Goal: Navigation & Orientation: Find specific page/section

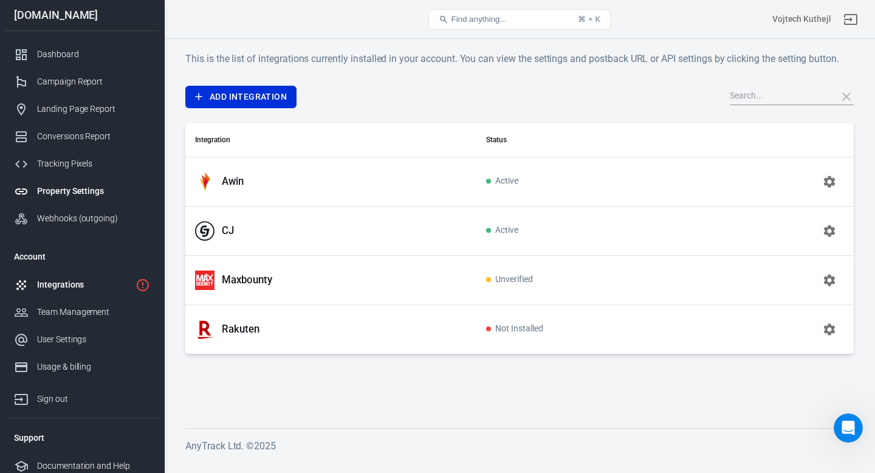
click at [86, 196] on div "Property Settings" at bounding box center [93, 191] width 113 height 13
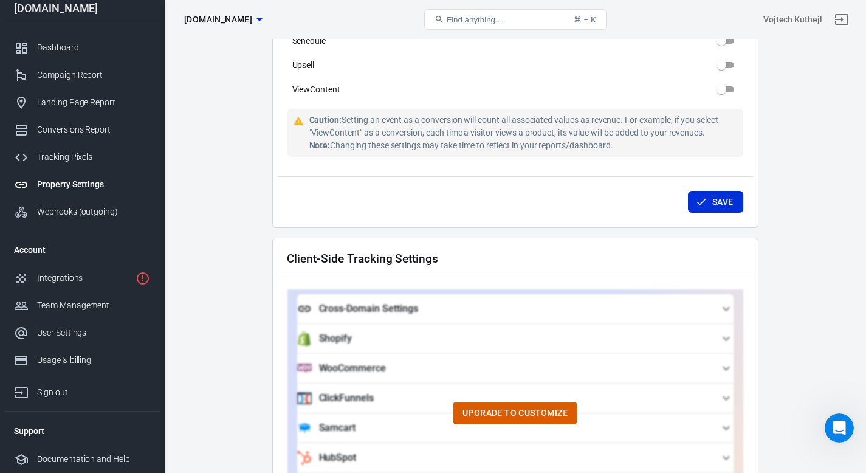
scroll to position [1178, 0]
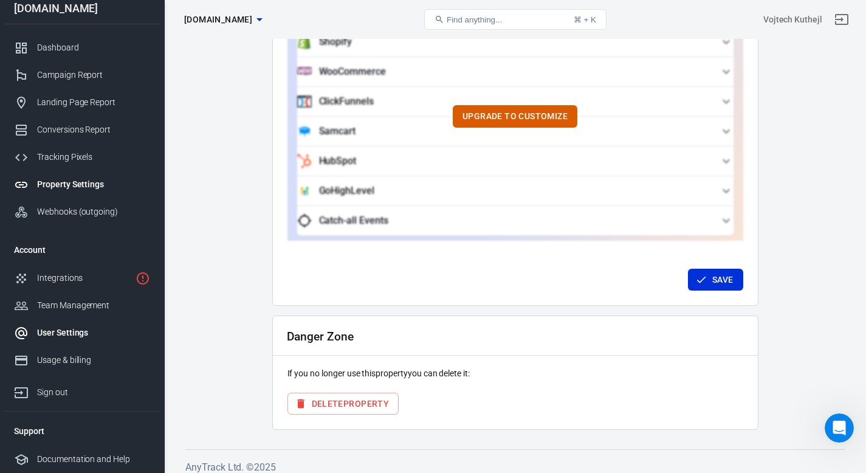
click at [77, 326] on div "User Settings" at bounding box center [93, 332] width 113 height 13
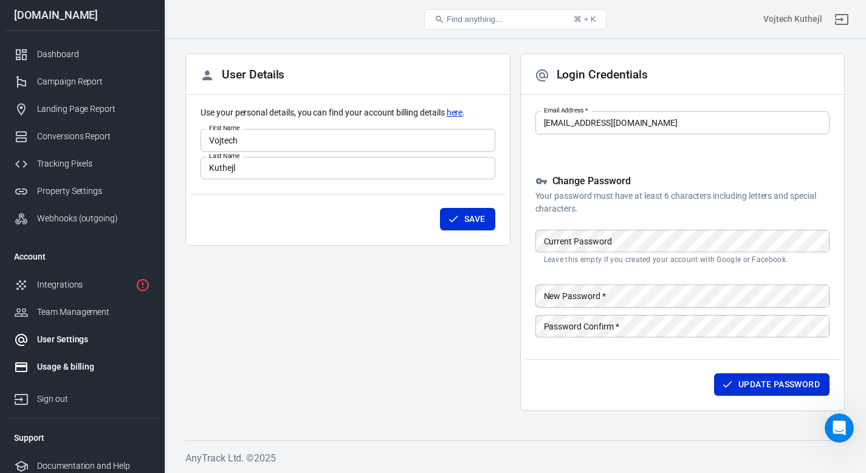
click at [72, 365] on div "Usage & billing" at bounding box center [93, 366] width 113 height 13
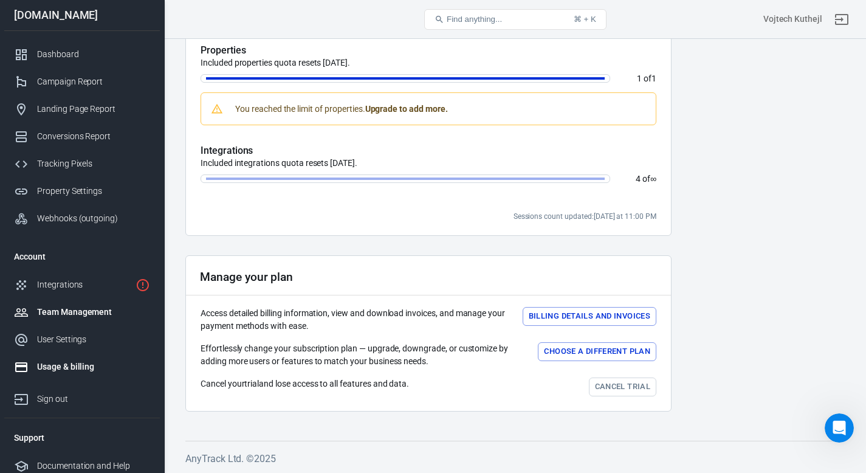
scroll to position [238, 0]
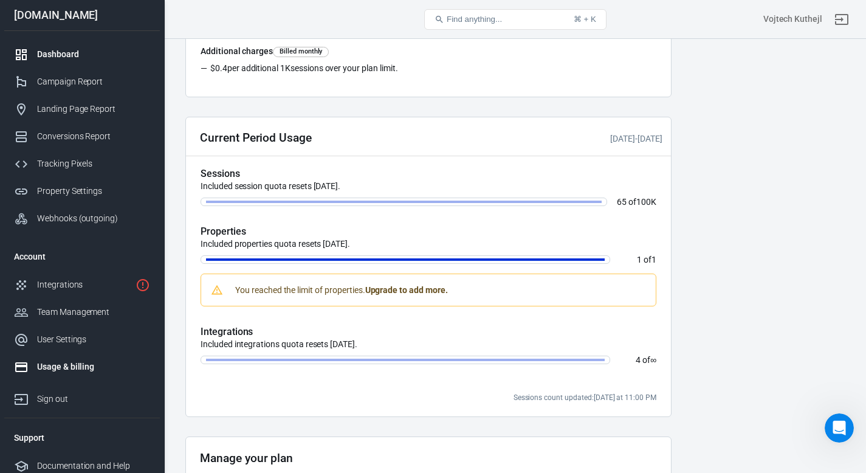
click at [61, 55] on div "Dashboard" at bounding box center [93, 54] width 113 height 13
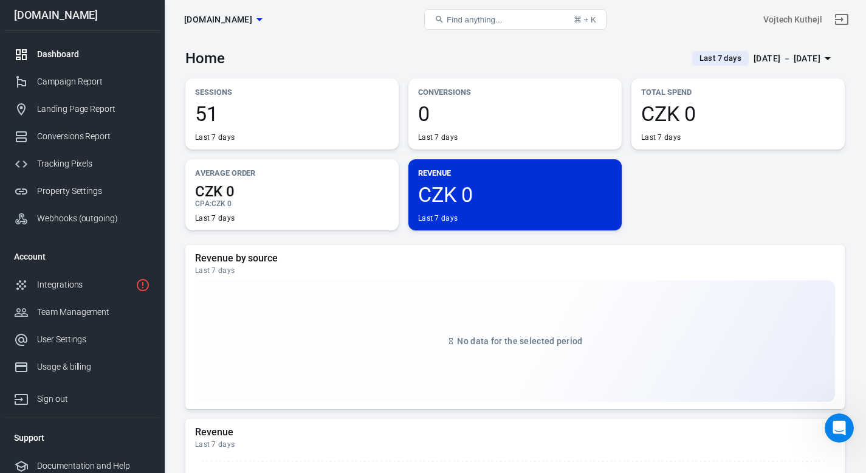
click at [753, 53] on div "[DATE] － [DATE]" at bounding box center [786, 58] width 67 height 15
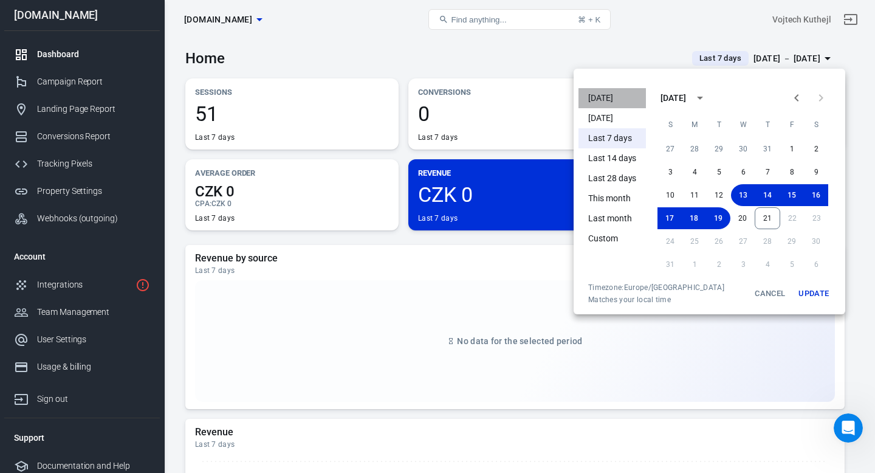
click at [608, 95] on li "[DATE]" at bounding box center [611, 98] width 67 height 20
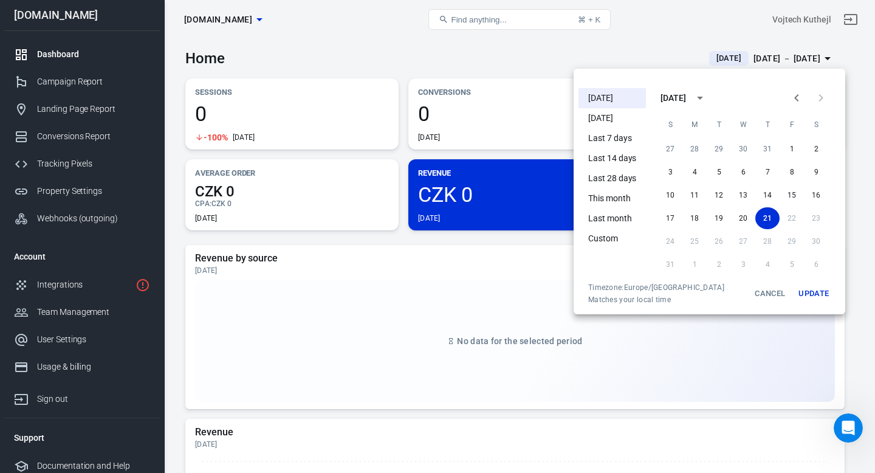
click at [609, 117] on li "[DATE]" at bounding box center [611, 118] width 67 height 20
click at [617, 139] on li "Last 7 days" at bounding box center [611, 138] width 67 height 20
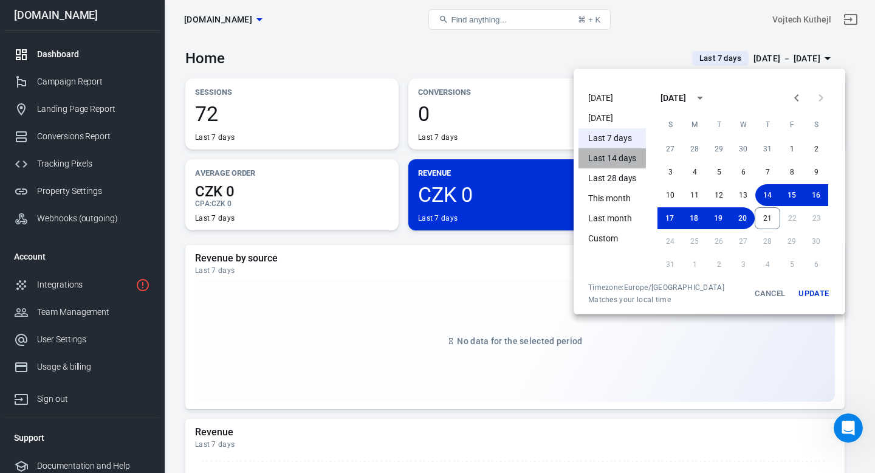
click at [613, 152] on li "Last 14 days" at bounding box center [611, 158] width 67 height 20
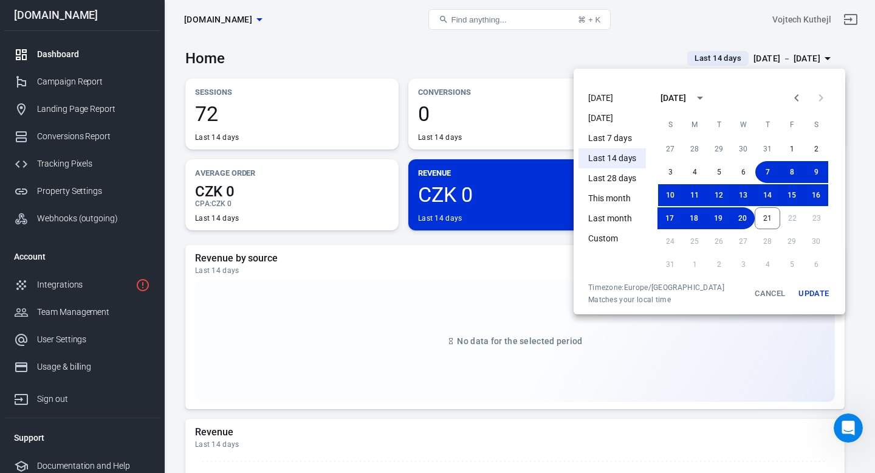
click at [617, 187] on li "Last 28 days" at bounding box center [611, 178] width 67 height 20
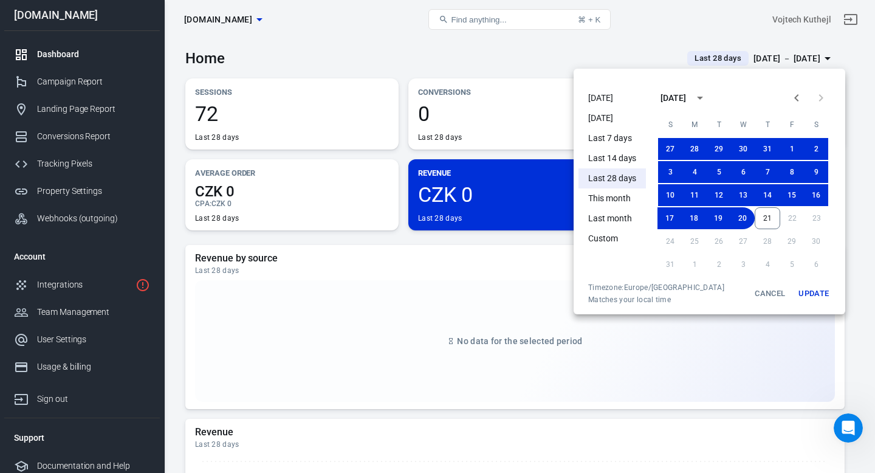
click at [71, 110] on div at bounding box center [437, 236] width 875 height 473
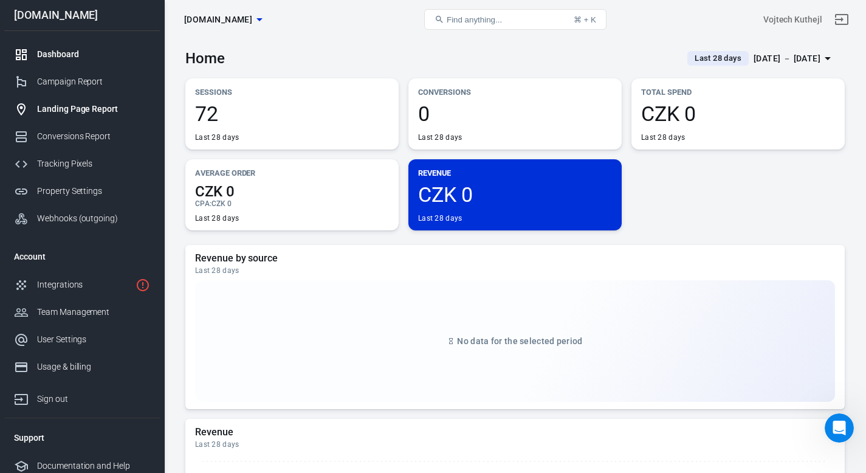
click at [55, 114] on div "Landing Page Report" at bounding box center [93, 109] width 113 height 13
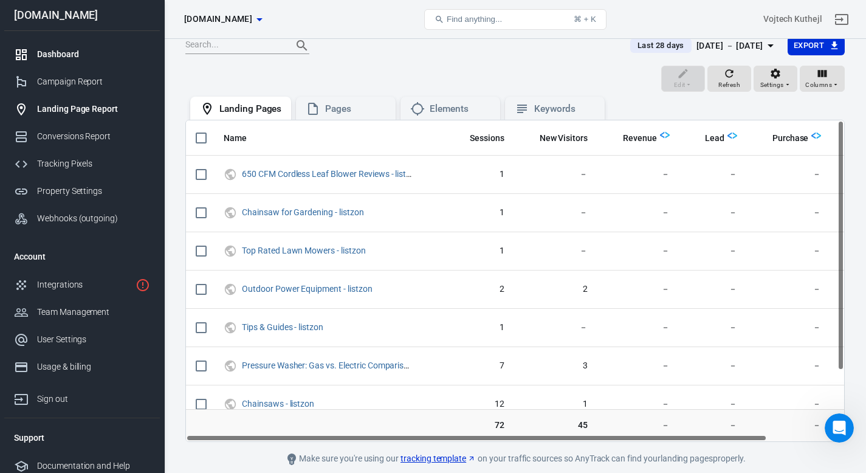
click at [65, 41] on link "Dashboard" at bounding box center [82, 54] width 156 height 27
